Goal: Understand process/instructions

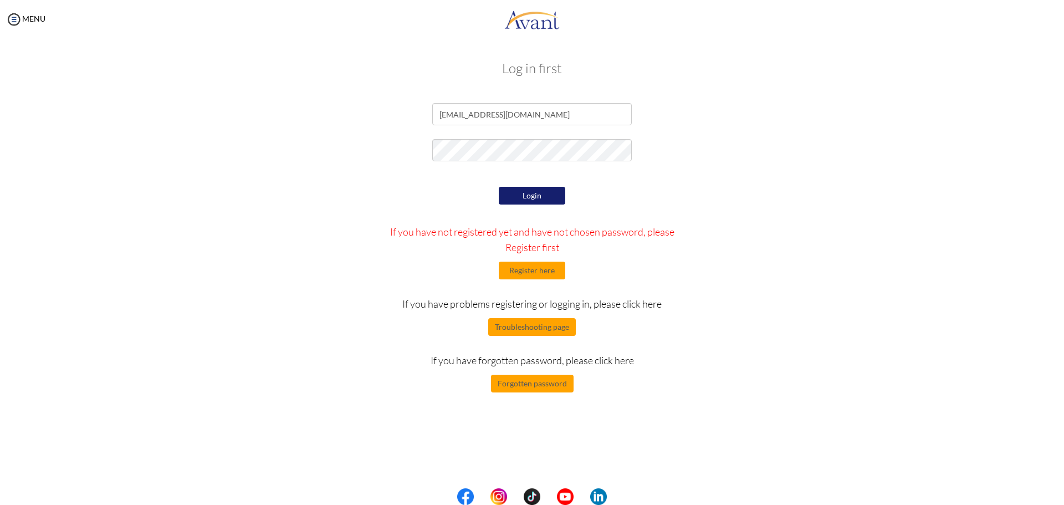
click at [553, 194] on button "Login" at bounding box center [532, 196] width 66 height 18
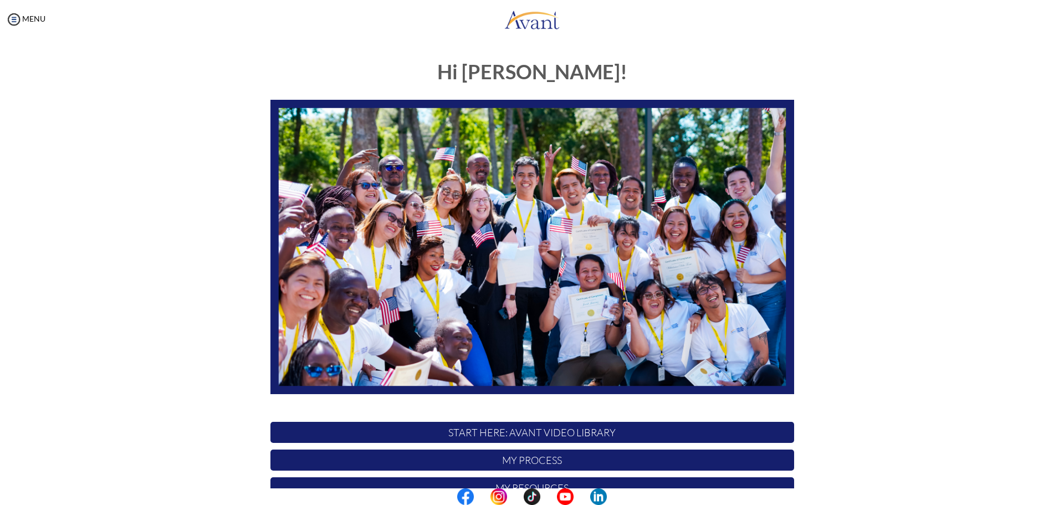
click at [778, 193] on img at bounding box center [531, 247] width 523 height 295
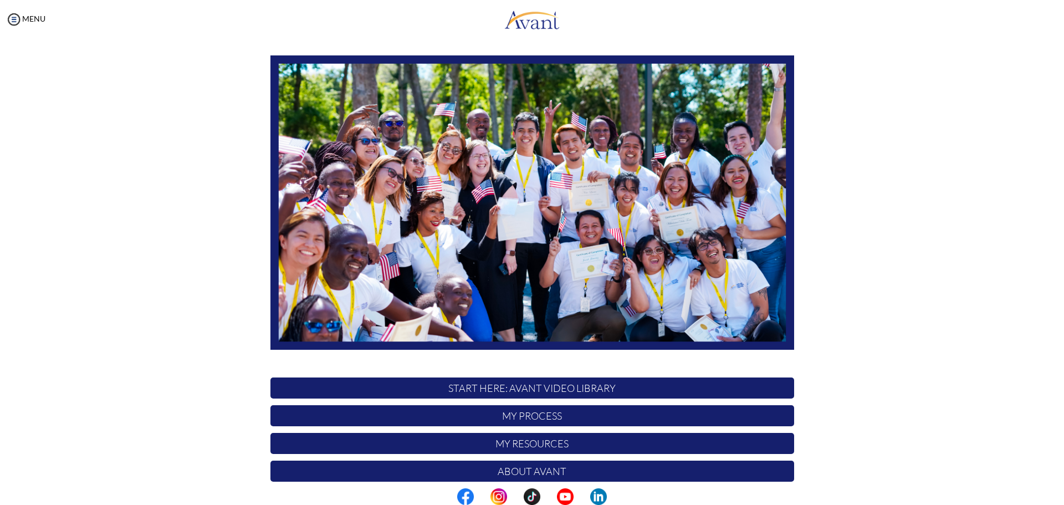
scroll to position [111, 0]
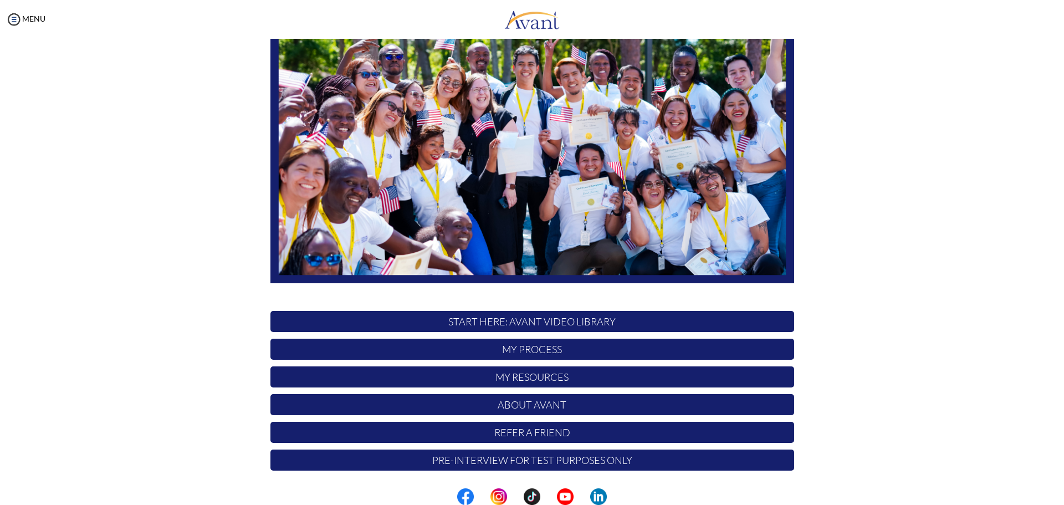
click at [525, 408] on p "About Avant" at bounding box center [531, 404] width 523 height 21
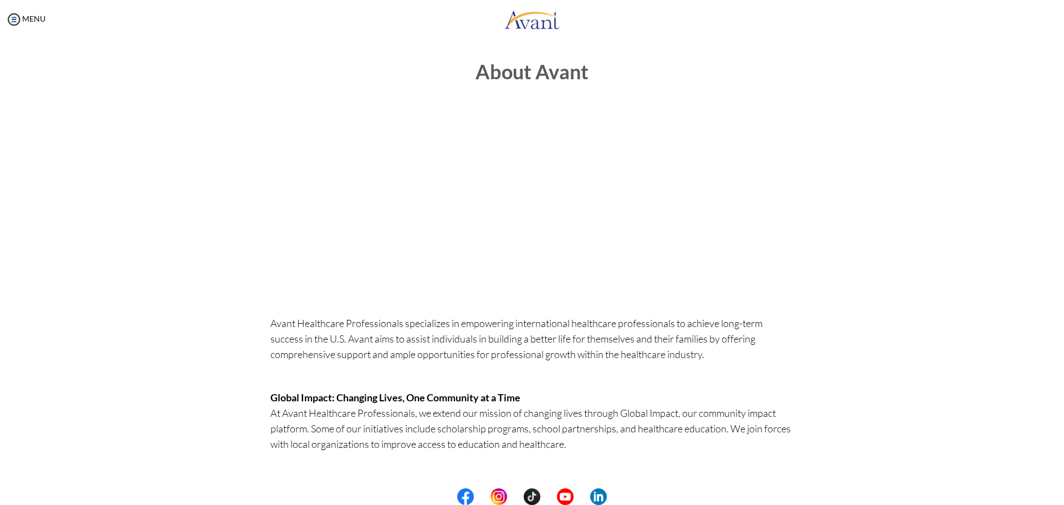
click at [584, 394] on p "Global Impact: Changing Lives, One Community at a Time At Avant Healthcare Prof…" at bounding box center [531, 428] width 523 height 78
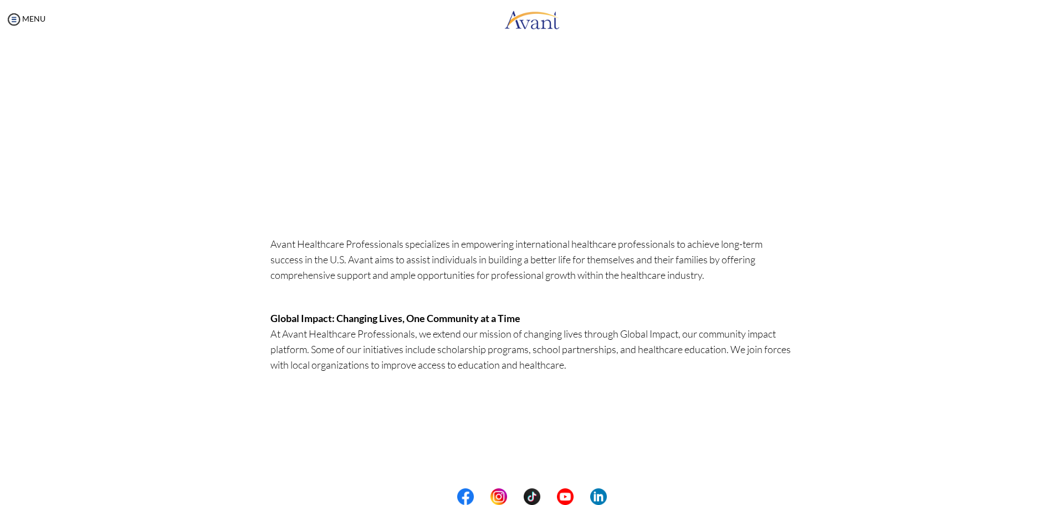
scroll to position [70, 0]
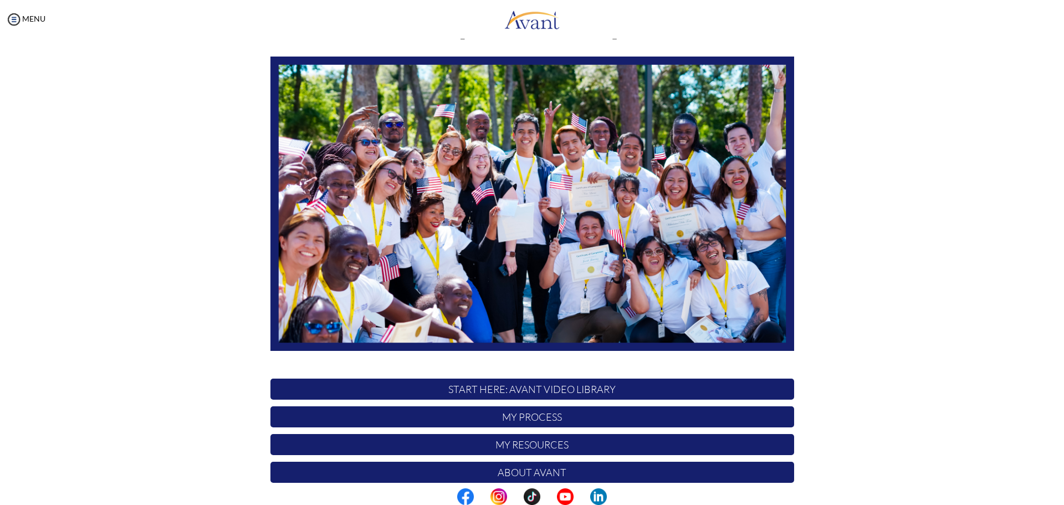
scroll to position [50, 0]
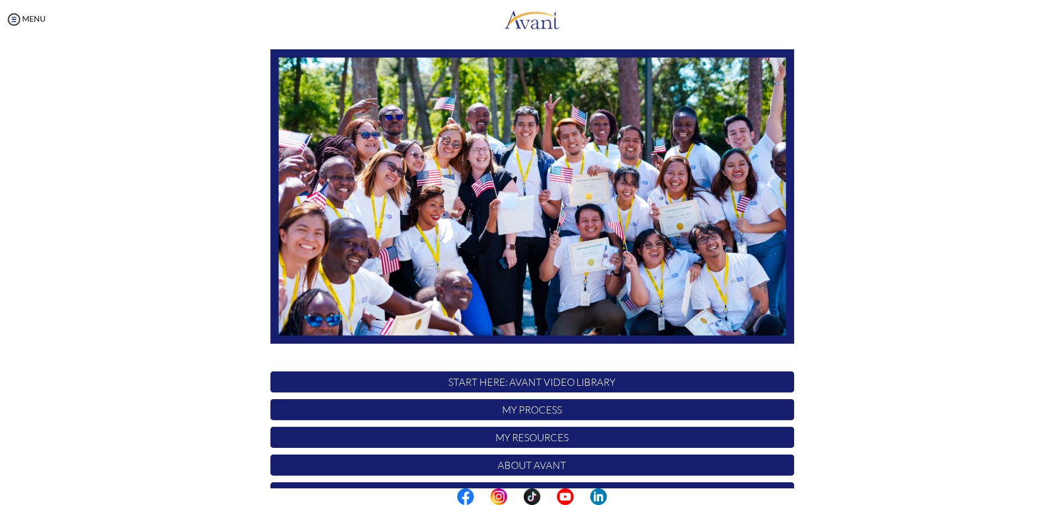
click at [535, 415] on p "My Process" at bounding box center [531, 409] width 523 height 21
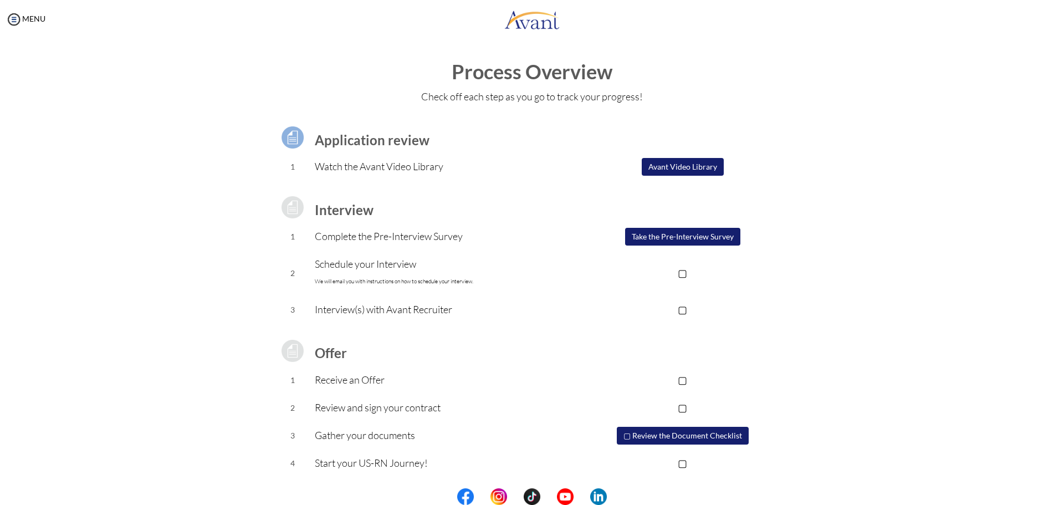
click at [682, 378] on p "▢" at bounding box center [682, 380] width 222 height 16
click at [682, 378] on p "▣" at bounding box center [682, 380] width 222 height 16
click at [682, 378] on p "▢" at bounding box center [682, 380] width 222 height 16
click at [686, 379] on p "▣" at bounding box center [682, 380] width 222 height 16
click at [895, 279] on div "Process Overview Check off each step as you go to track your progress! Applicat…" at bounding box center [531, 296] width 1041 height 471
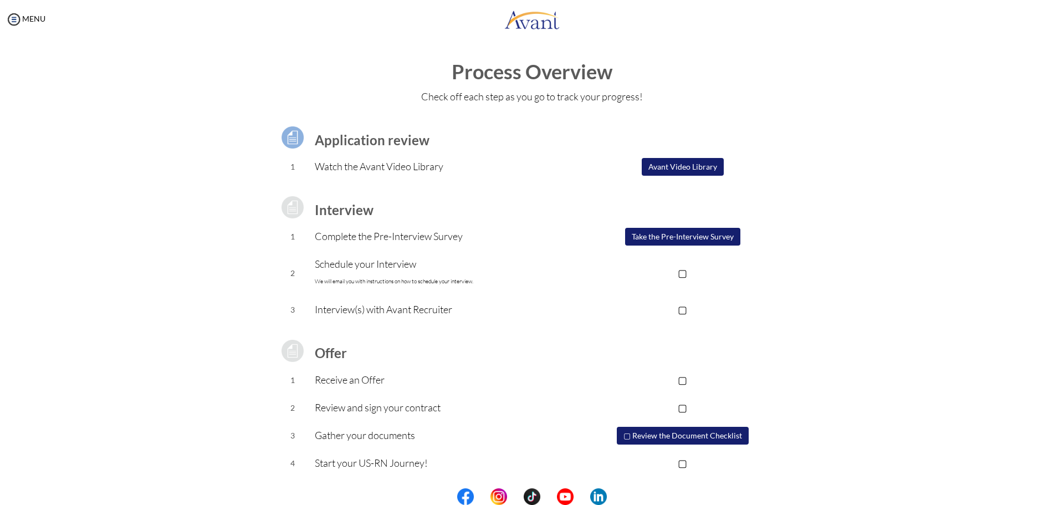
click at [707, 436] on button "▢ Review the Document Checklist" at bounding box center [683, 436] width 132 height 18
